Goal: Information Seeking & Learning: Learn about a topic

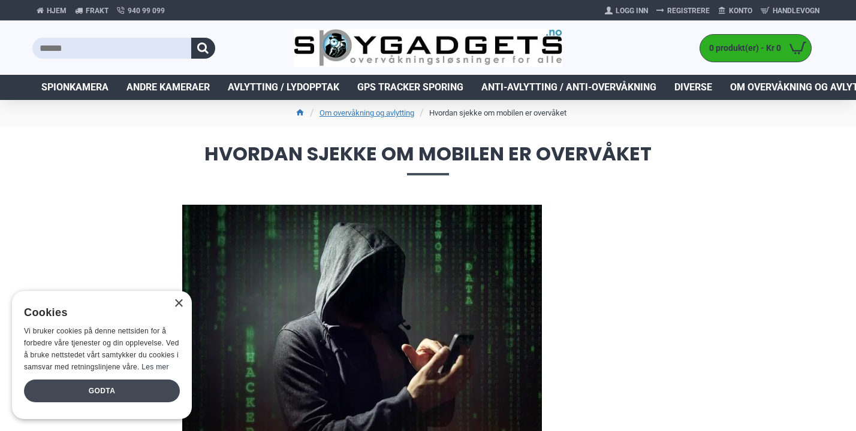
click at [122, 383] on div "Godta" at bounding box center [102, 391] width 156 height 23
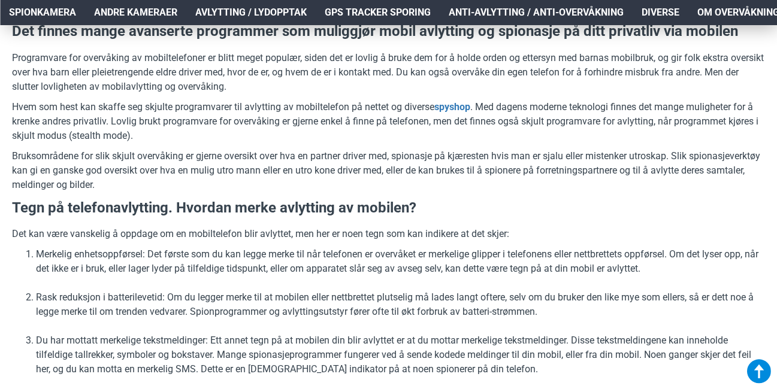
scroll to position [549, 0]
click at [632, 75] on p "Programvare for overvåking av mobiltelefoner er blitt meget populær, siden det …" at bounding box center [388, 71] width 753 height 43
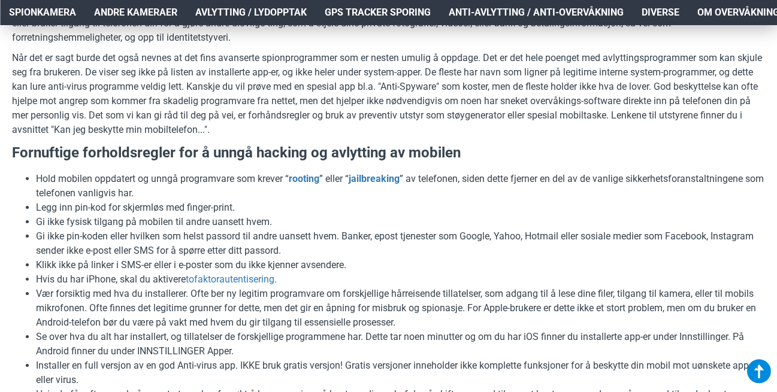
scroll to position [2401, 0]
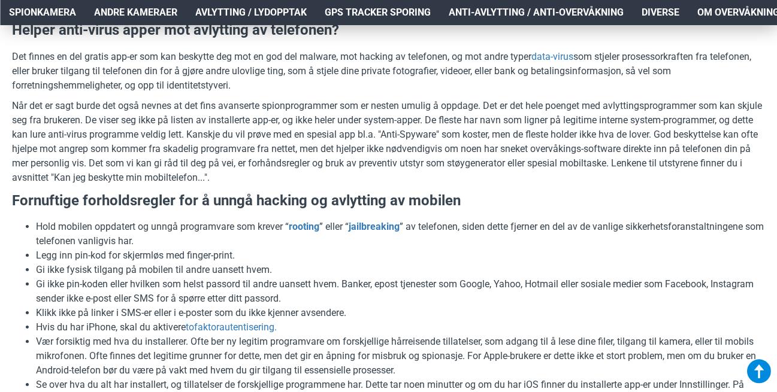
click at [474, 14] on link "oppdager romavlytting" at bounding box center [454, 7] width 98 height 14
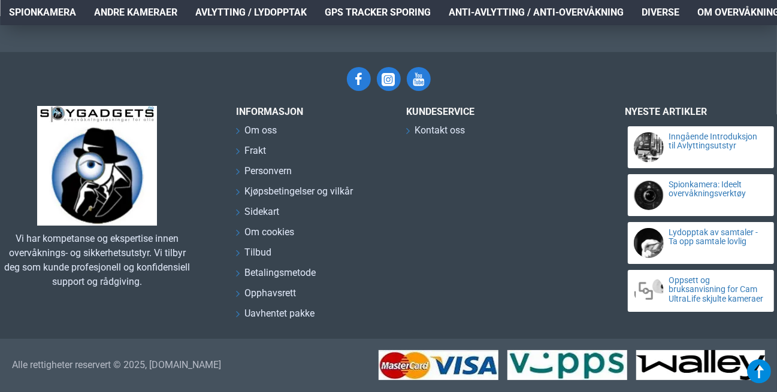
scroll to position [5935, 0]
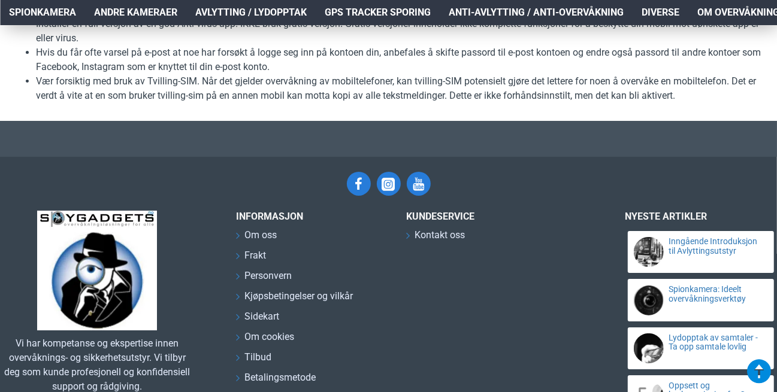
scroll to position [2793, 0]
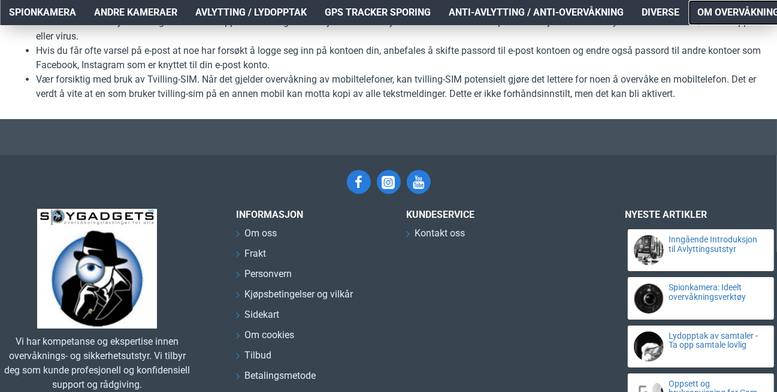
click at [727, 13] on span "Om overvåkning og avlytting" at bounding box center [772, 12] width 150 height 14
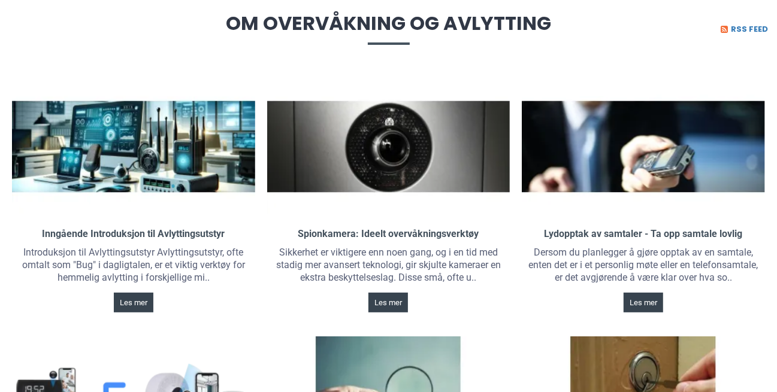
scroll to position [152, 0]
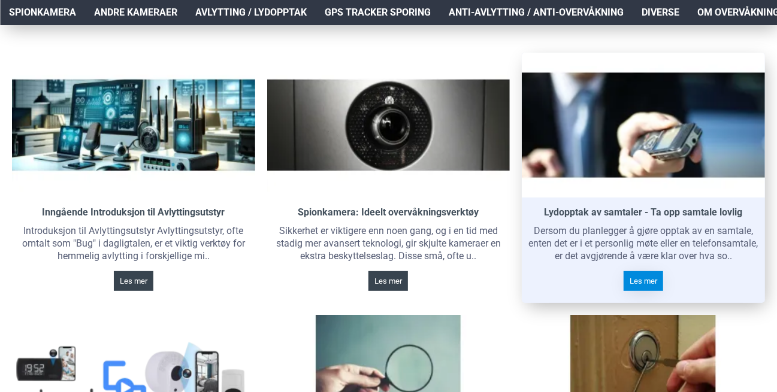
click at [652, 285] on span "Les mer" at bounding box center [644, 281] width 28 height 8
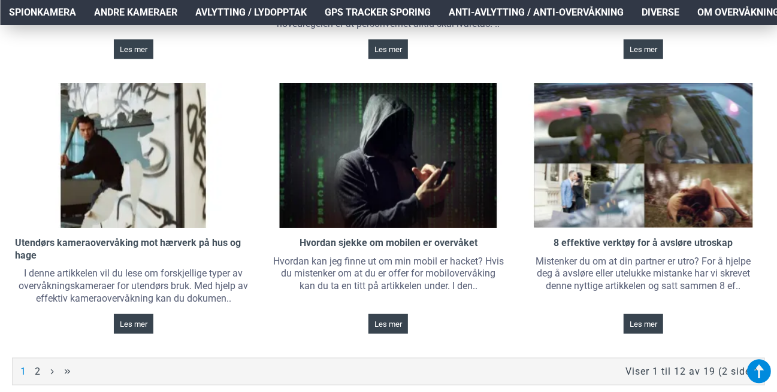
scroll to position [937, 0]
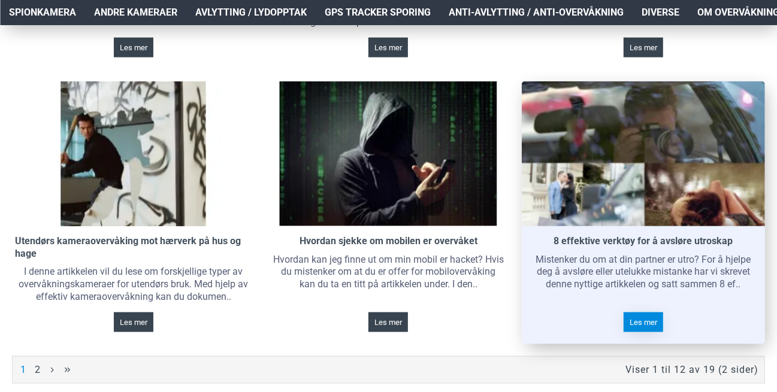
click at [649, 327] on span "Les mer" at bounding box center [644, 323] width 28 height 8
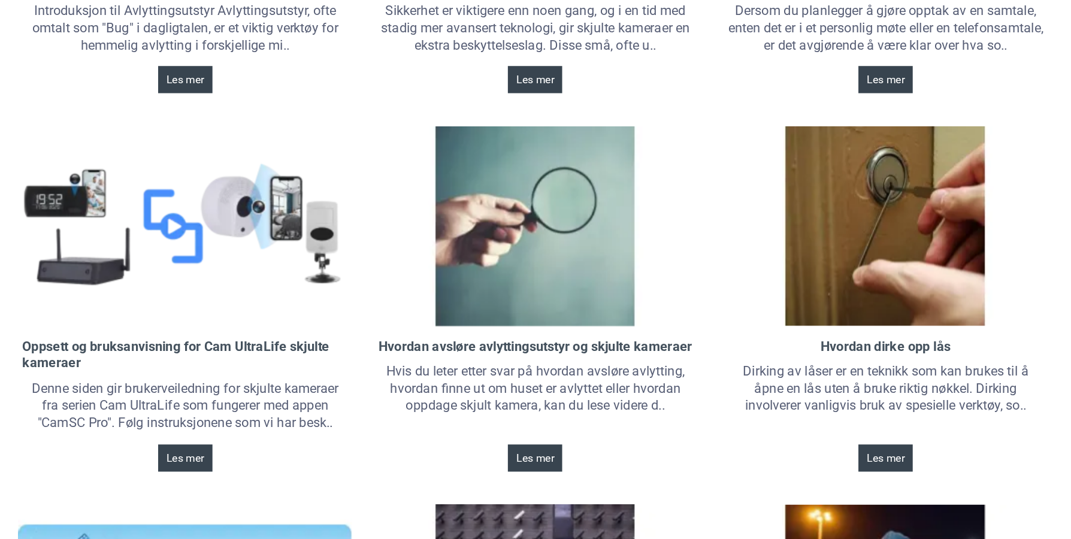
scroll to position [0, 0]
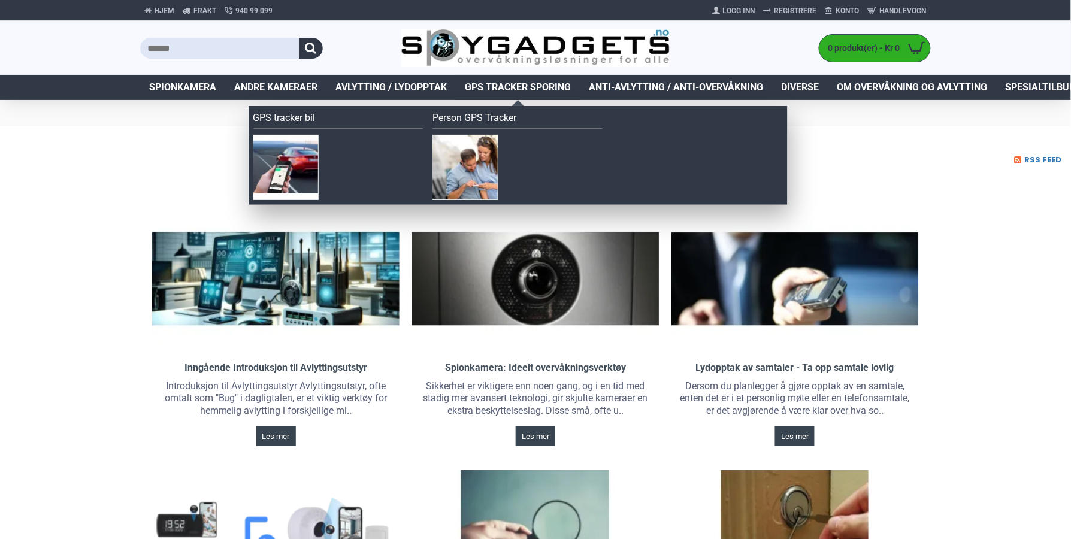
click at [537, 77] on link "GPS Tracker Sporing" at bounding box center [518, 87] width 124 height 25
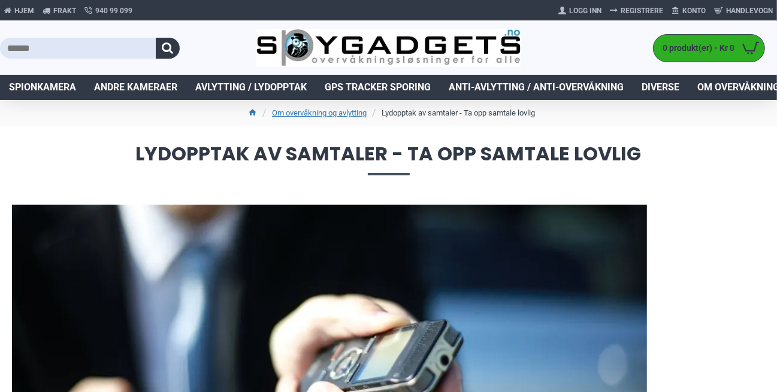
click at [688, 300] on div at bounding box center [388, 325] width 753 height 240
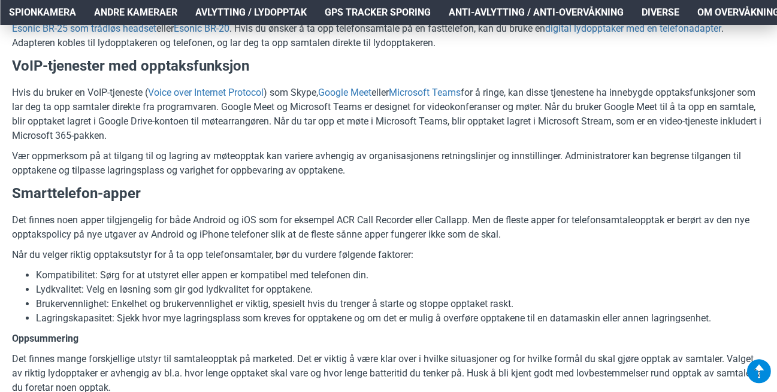
scroll to position [2222, 0]
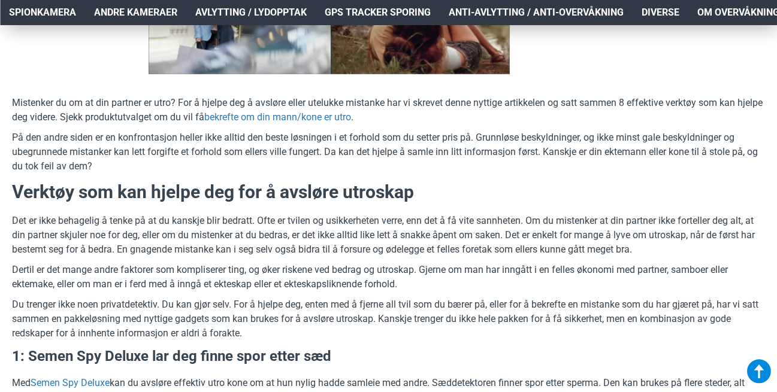
scroll to position [392, 0]
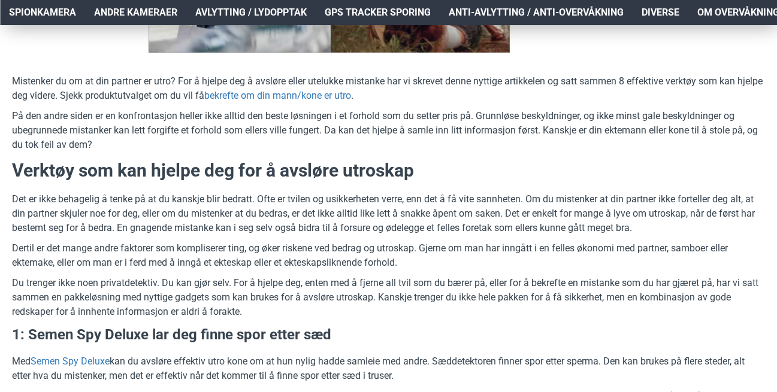
click at [654, 318] on p "Du trenger ikke noen privatdetektiv. Du kan gjør selv. For å hjelpe deg, enten …" at bounding box center [388, 297] width 753 height 43
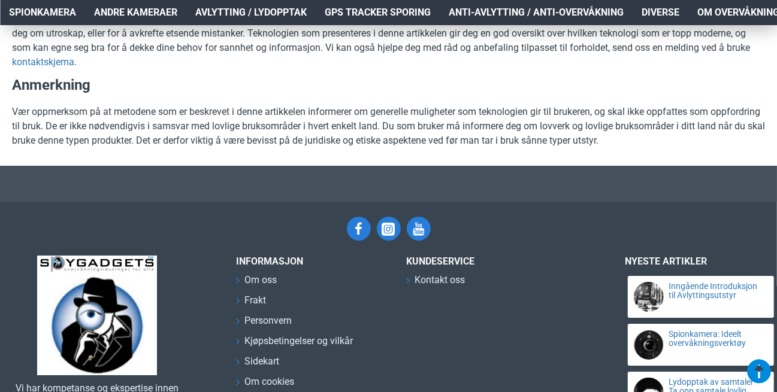
scroll to position [2767, 0]
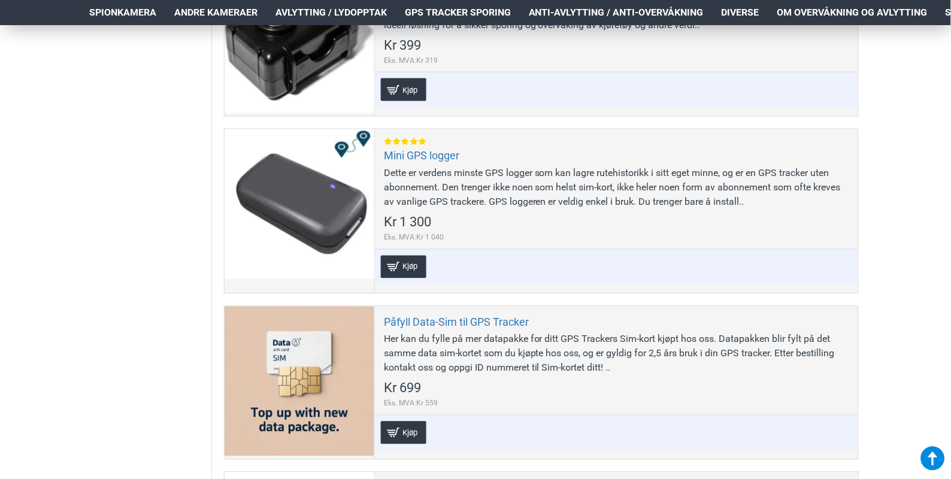
scroll to position [1464, 0]
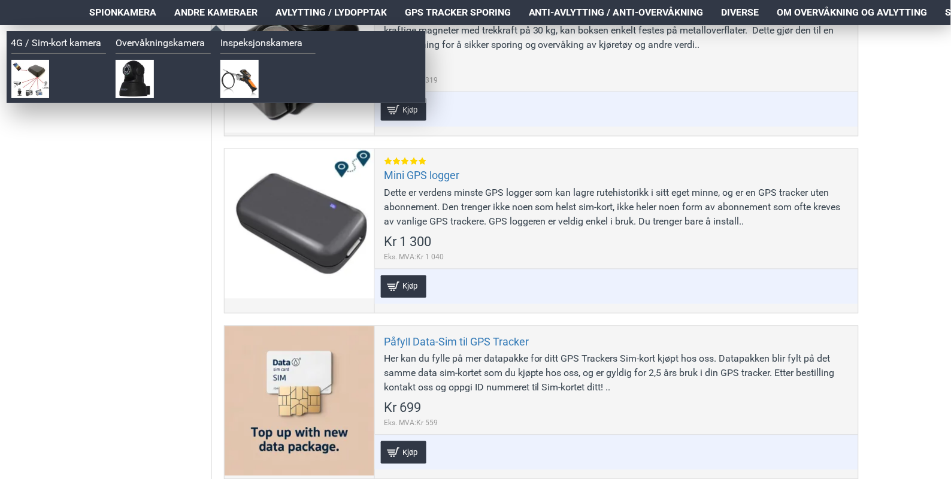
click at [219, 8] on span "Andre kameraer" at bounding box center [215, 12] width 83 height 14
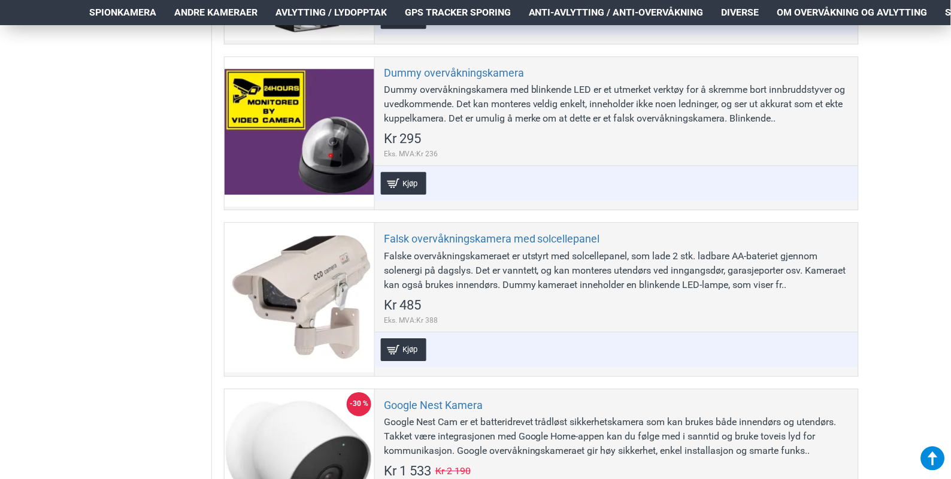
scroll to position [745, 0]
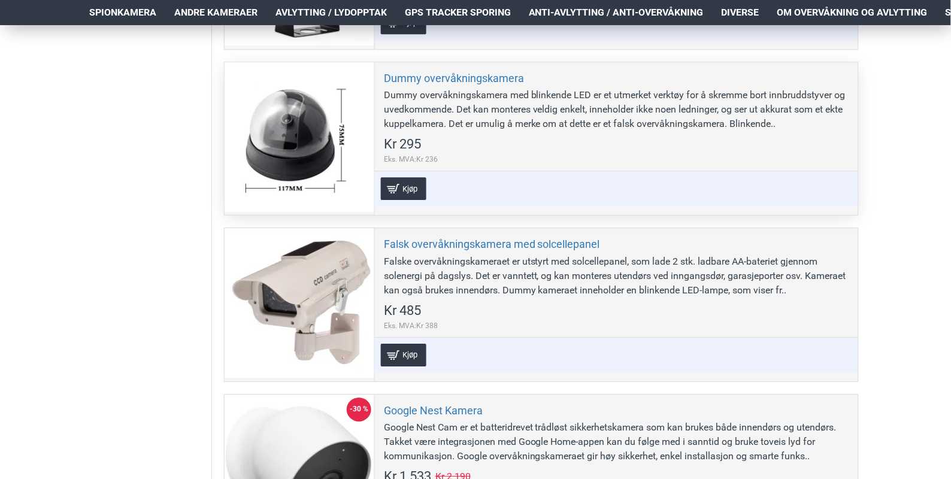
click at [286, 149] on div at bounding box center [300, 137] width 150 height 150
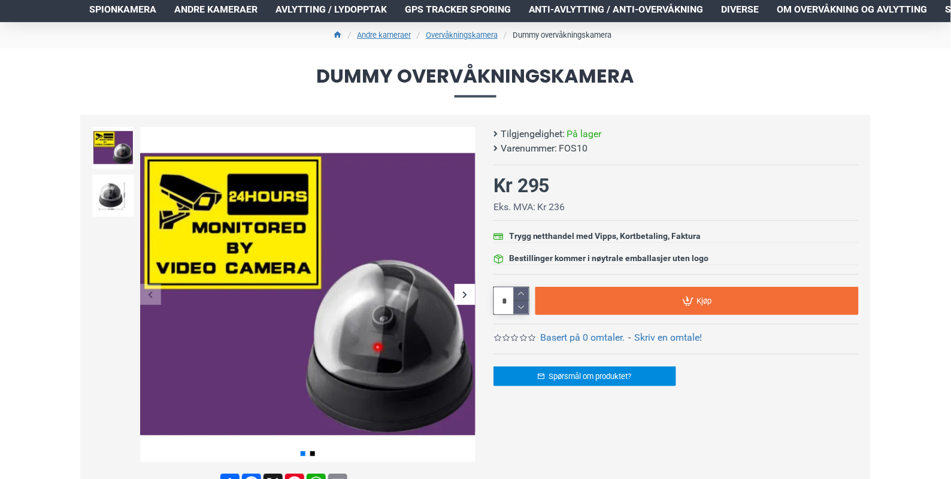
scroll to position [80, 0]
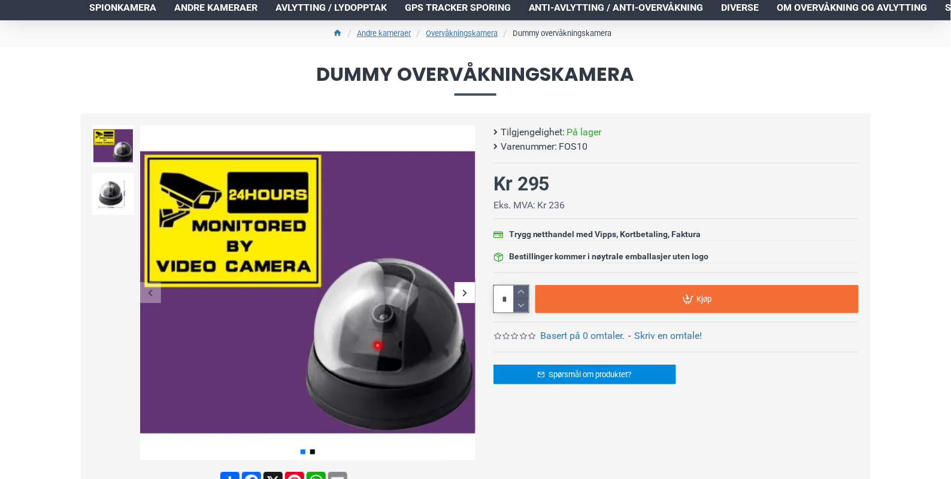
click at [150, 291] on div "Previous slide" at bounding box center [150, 293] width 21 height 21
click at [466, 294] on div "Next slide" at bounding box center [465, 293] width 21 height 21
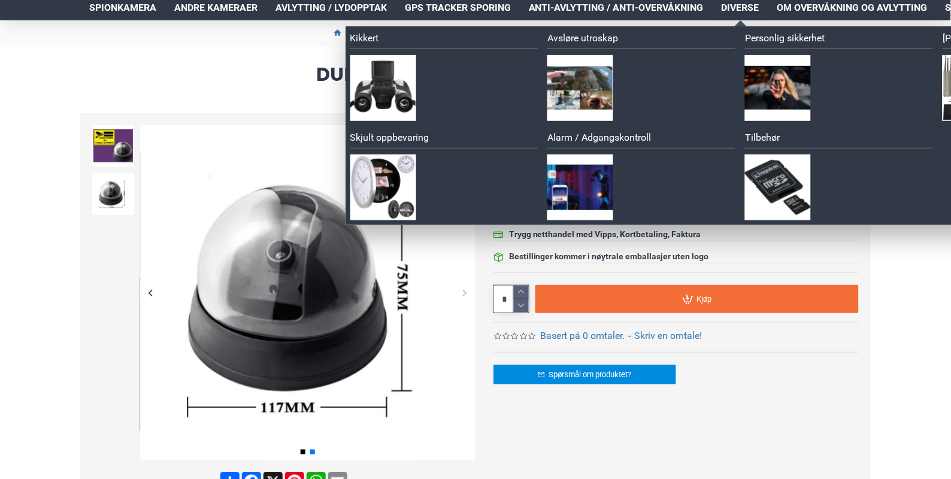
click at [733, 2] on span "Diverse" at bounding box center [741, 8] width 38 height 14
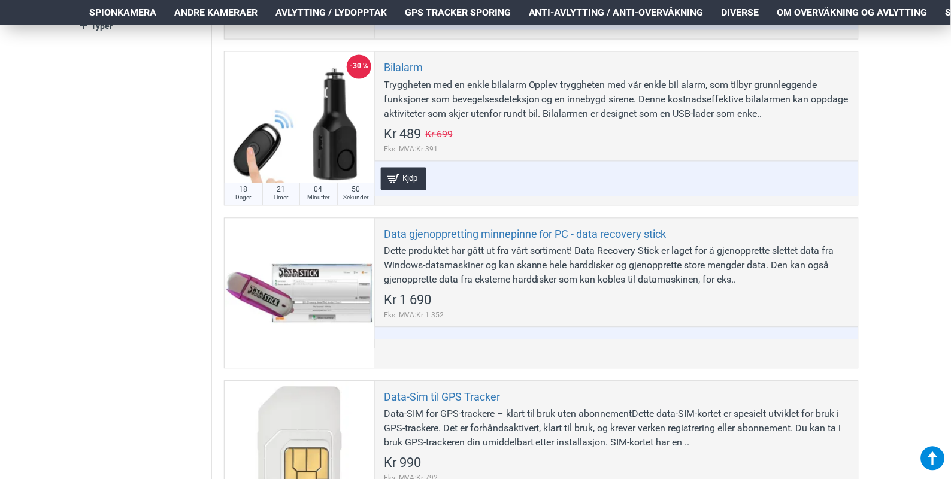
scroll to position [479, 0]
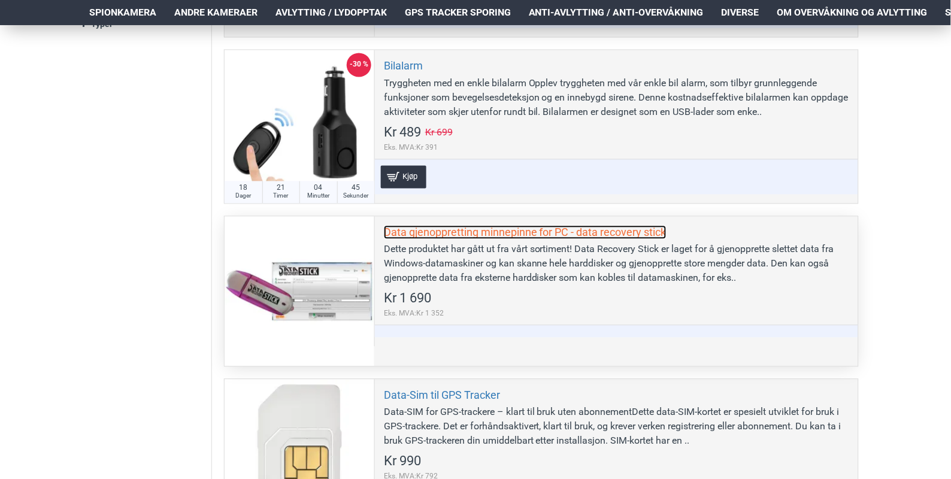
click at [578, 229] on link "Data gjenoppretting minnepinne for PC - data recovery stick" at bounding box center [525, 233] width 283 height 14
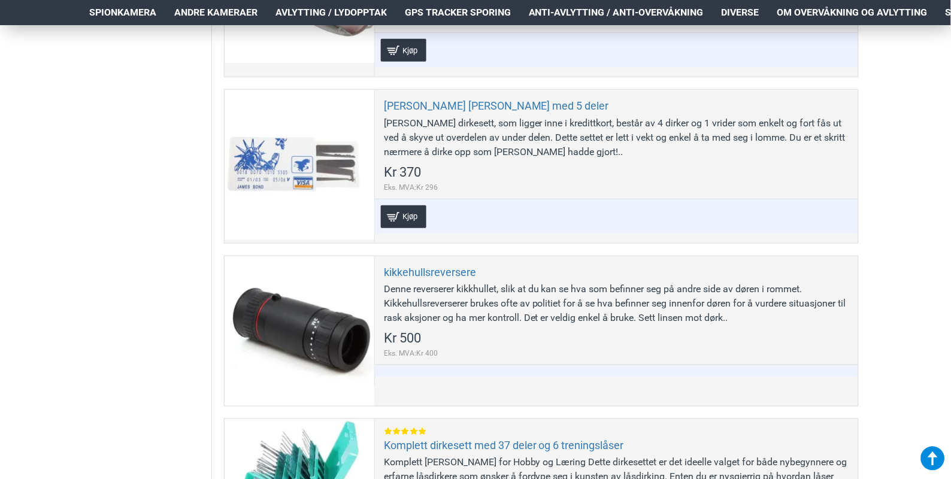
scroll to position [2316, 0]
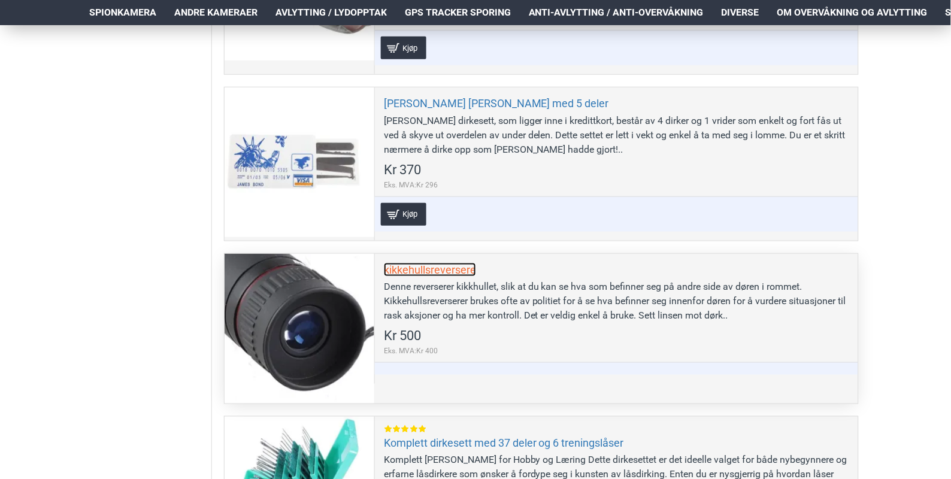
click at [425, 270] on link "kikkehullsreversere" at bounding box center [430, 270] width 92 height 14
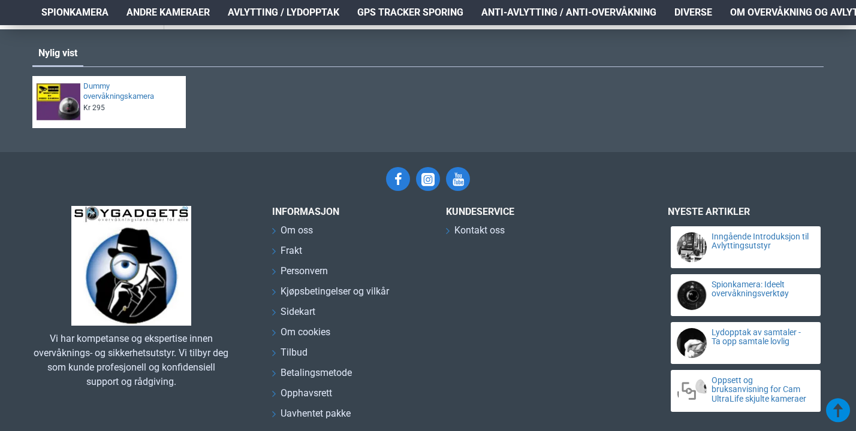
scroll to position [7206, 0]
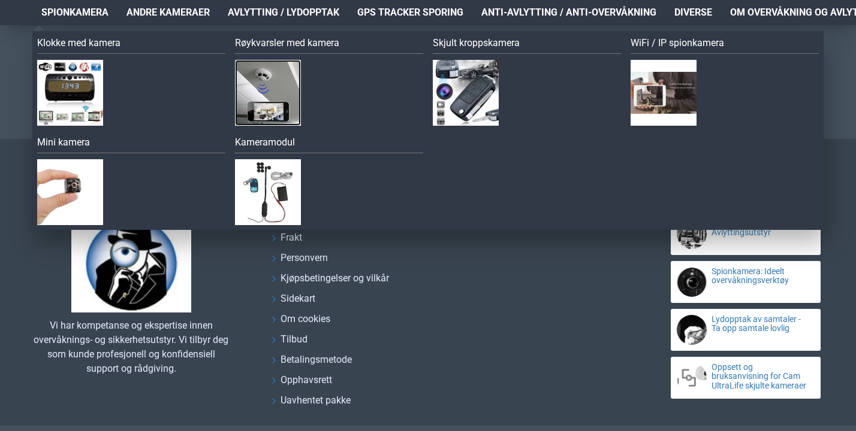
click at [278, 86] on img at bounding box center [268, 93] width 66 height 66
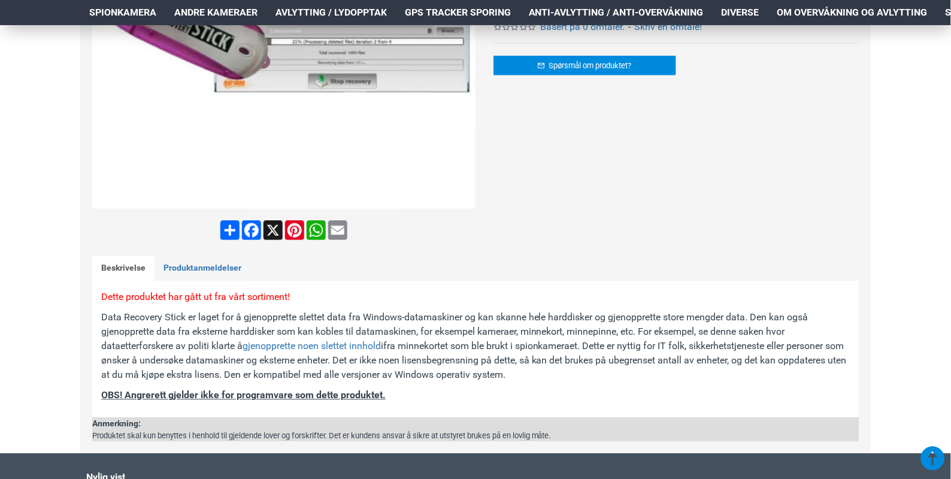
scroll to position [426, 0]
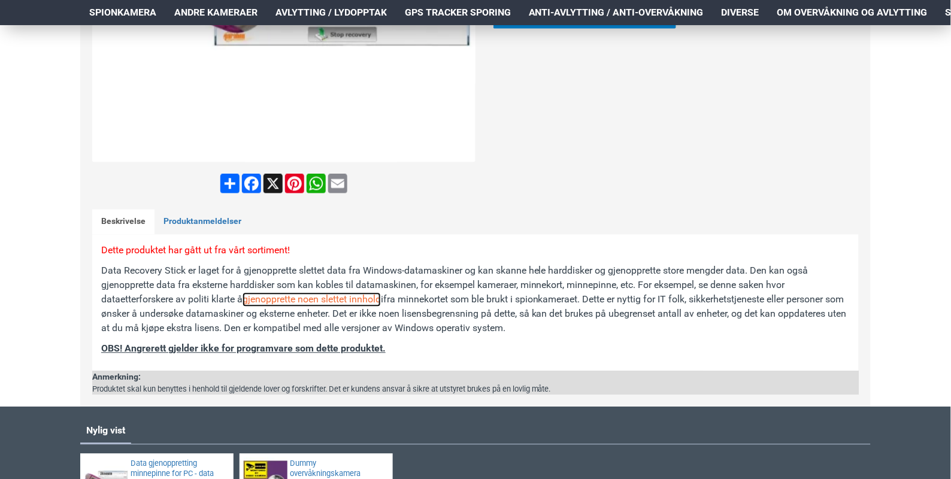
click at [319, 300] on link "gjenopprette noen slettet innhold" at bounding box center [312, 300] width 138 height 14
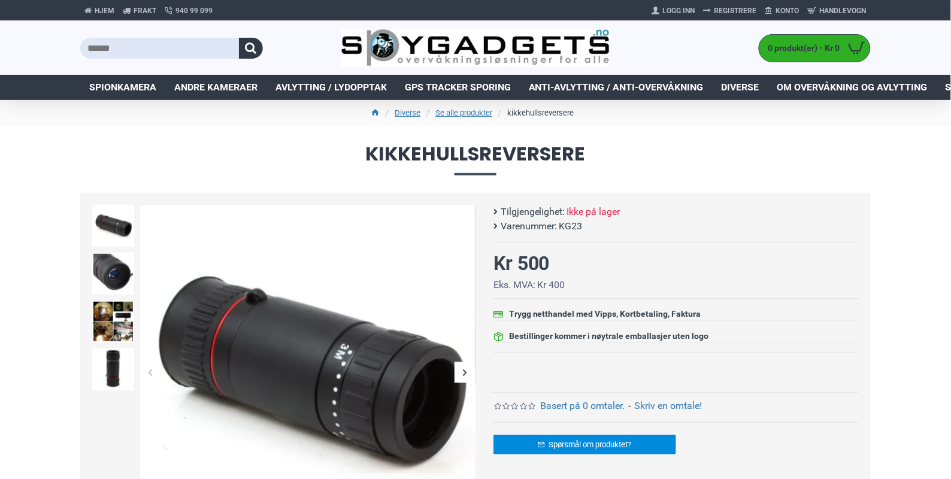
click at [464, 370] on div "Next slide" at bounding box center [465, 372] width 21 height 21
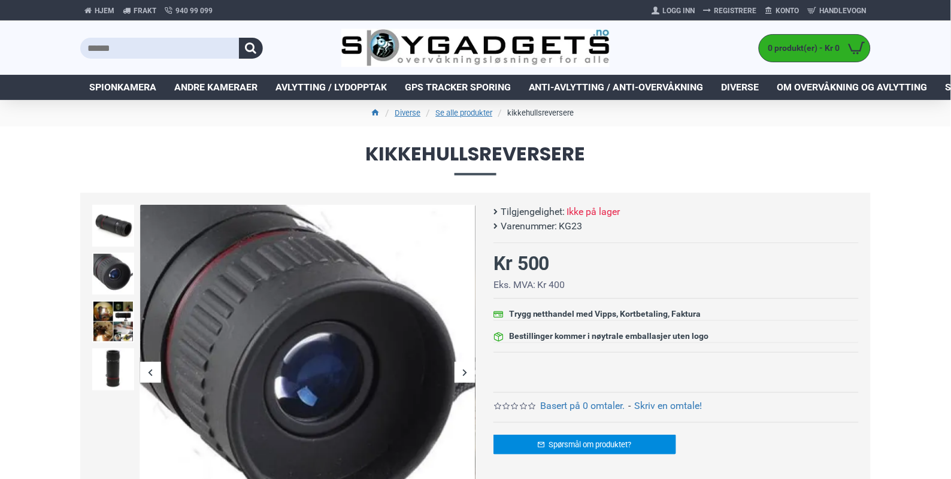
click at [463, 370] on div "Next slide" at bounding box center [465, 372] width 21 height 21
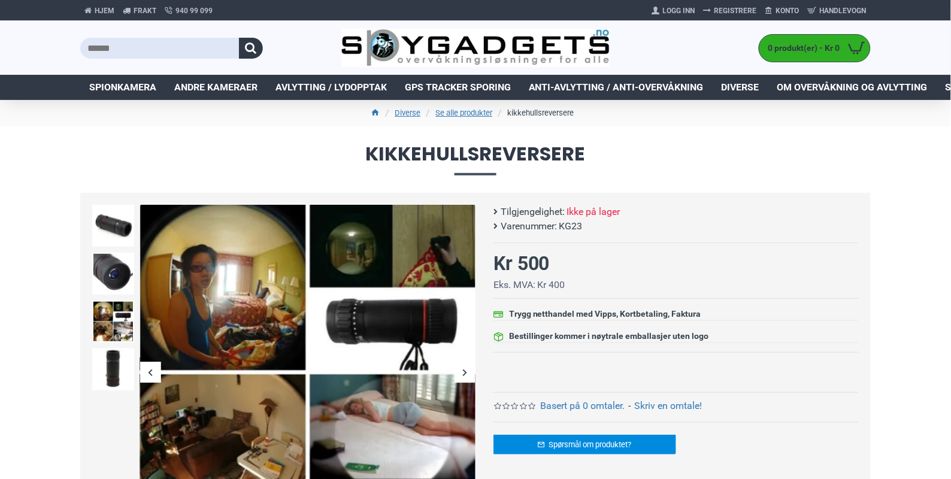
click at [818, 348] on div "kikkehullsreversere Tilgjengelighet: Ikke på lager Varenummer: KG23 - Kr 500 *" at bounding box center [676, 313] width 365 height 217
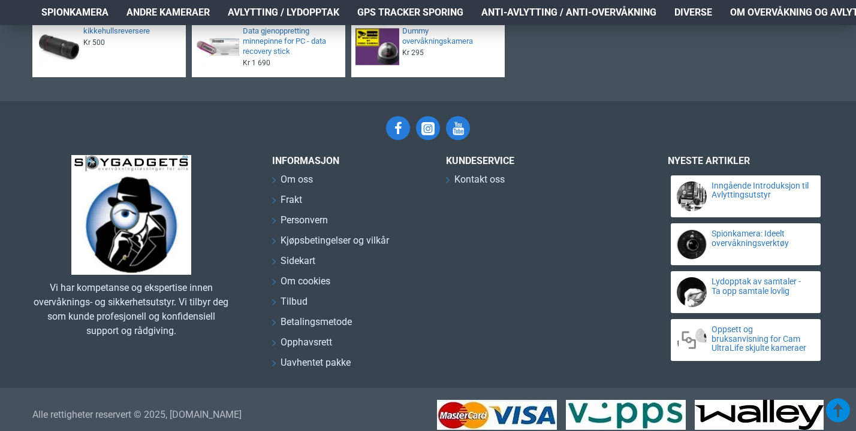
scroll to position [760, 0]
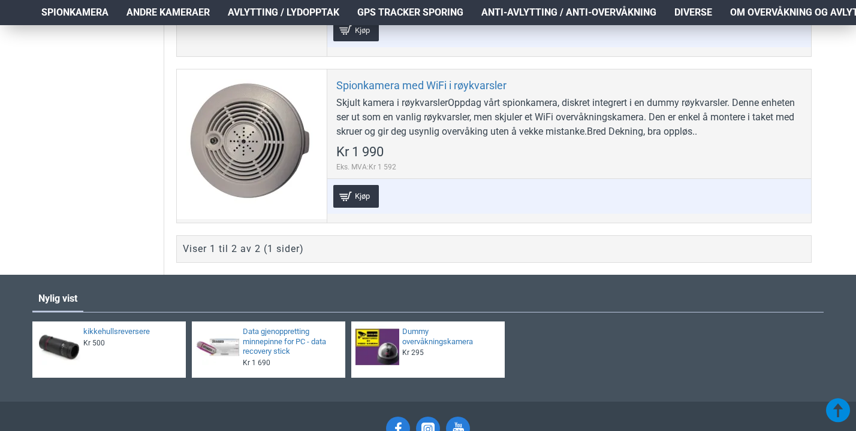
scroll to position [815, 0]
